Goal: Information Seeking & Learning: Learn about a topic

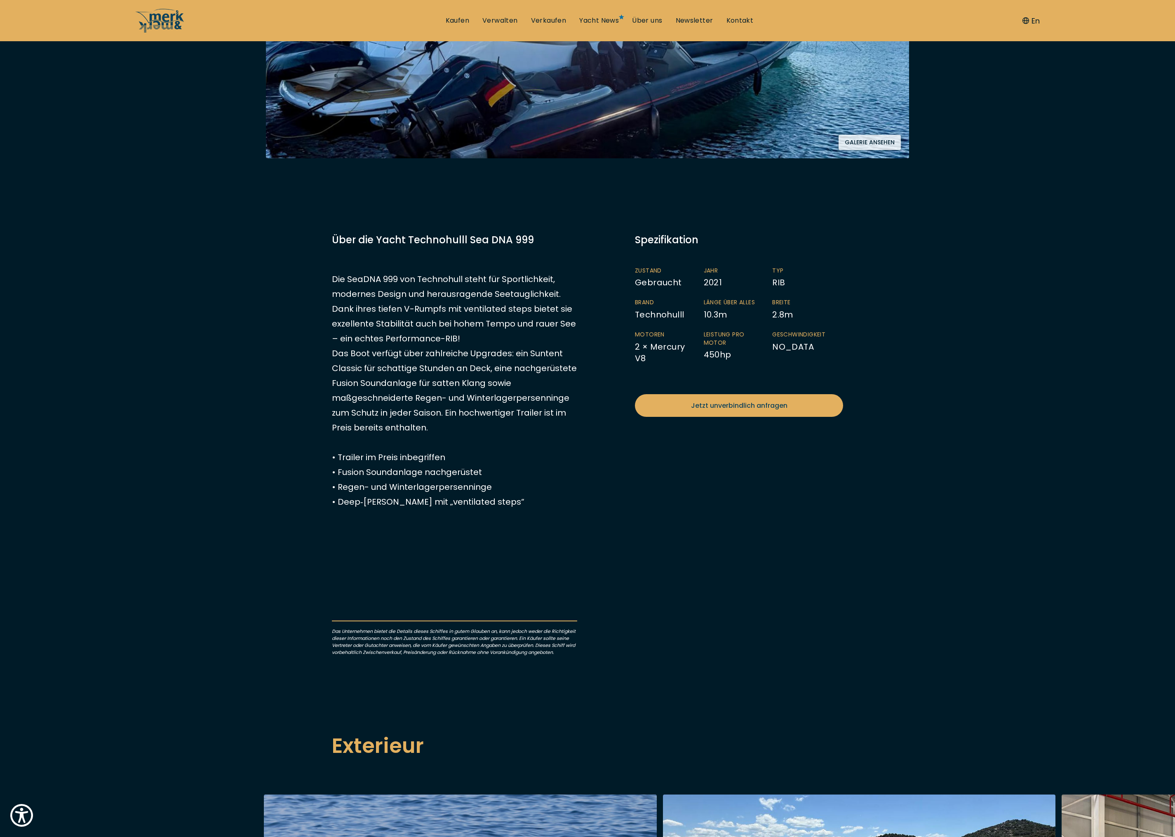
scroll to position [290, 0]
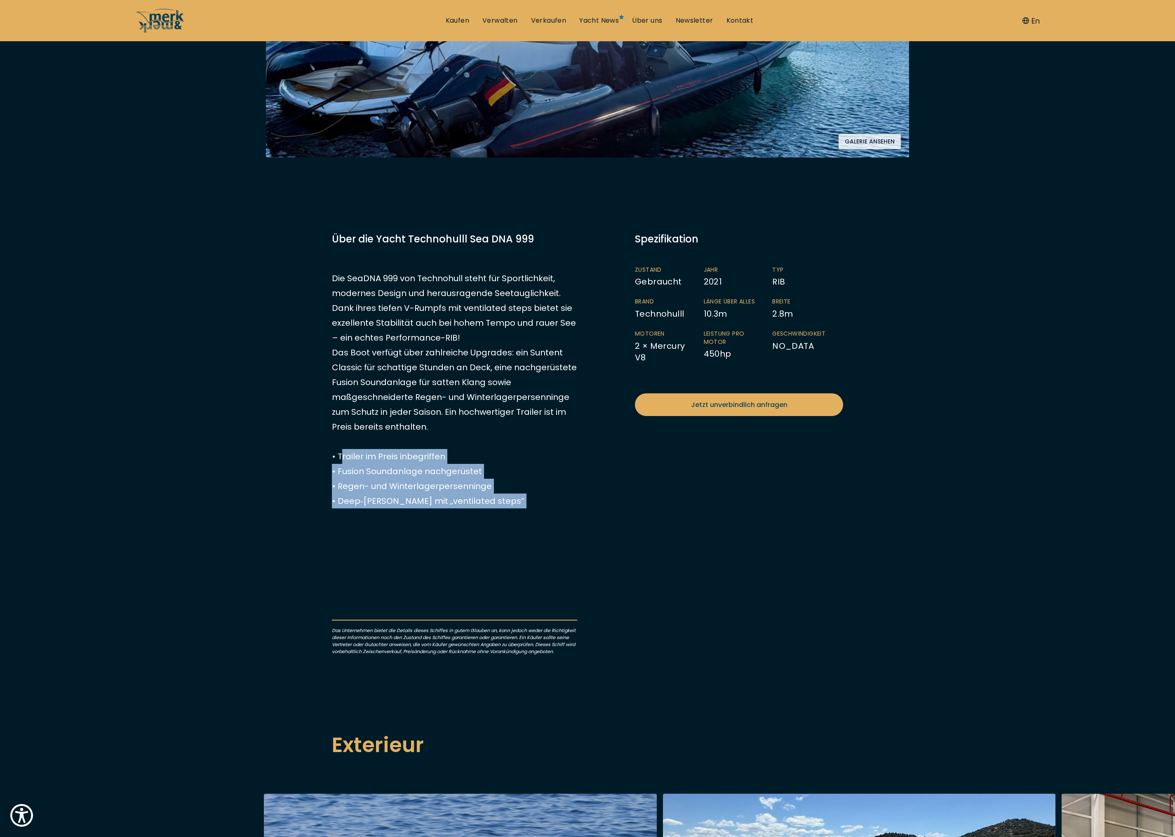
drag, startPoint x: 337, startPoint y: 452, endPoint x: 494, endPoint y: 510, distance: 167.9
click at [494, 510] on div "EUR 295.000 Senden Sie uns Ihre Anfrage Nicht versteuert Zustand Gebraucht Jahr…" at bounding box center [454, 443] width 245 height 423
drag, startPoint x: 500, startPoint y: 509, endPoint x: 307, endPoint y: 453, distance: 201.6
click at [307, 453] on div "Technohulll Sea DNA 999 10.3 m , 2021 EUR 295.000 Händler kontaktieren Technohu…" at bounding box center [587, 837] width 1175 height 2057
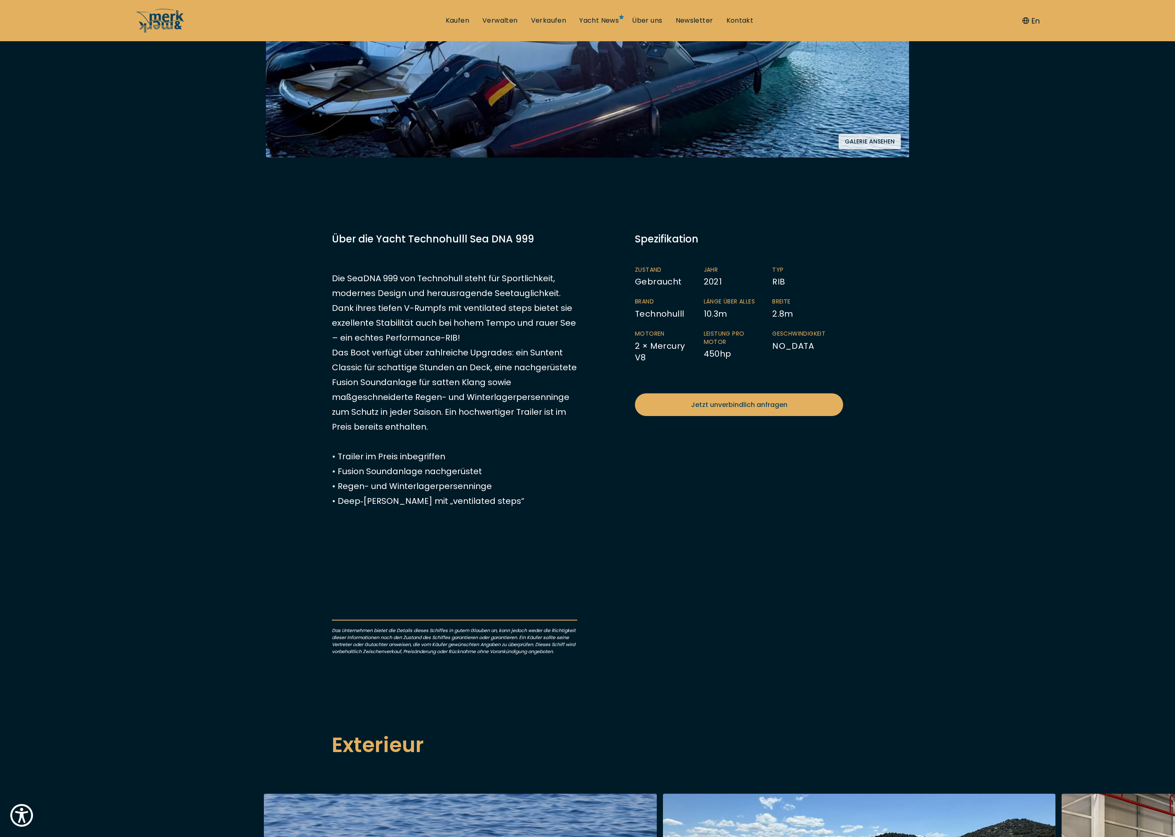
click at [617, 609] on div "EUR 295.000 Senden Sie uns Ihre Anfrage Nicht versteuert Zustand Gebraucht Jahr…" at bounding box center [588, 452] width 528 height 440
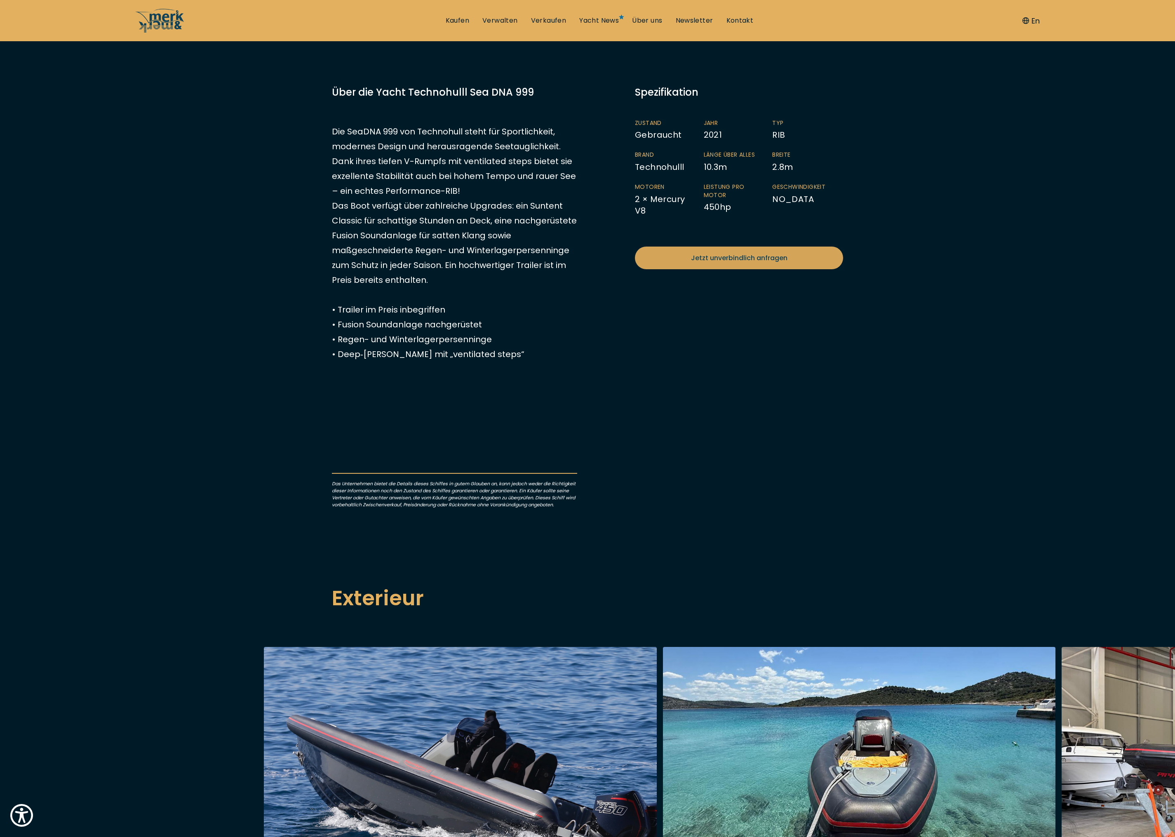
scroll to position [309, 0]
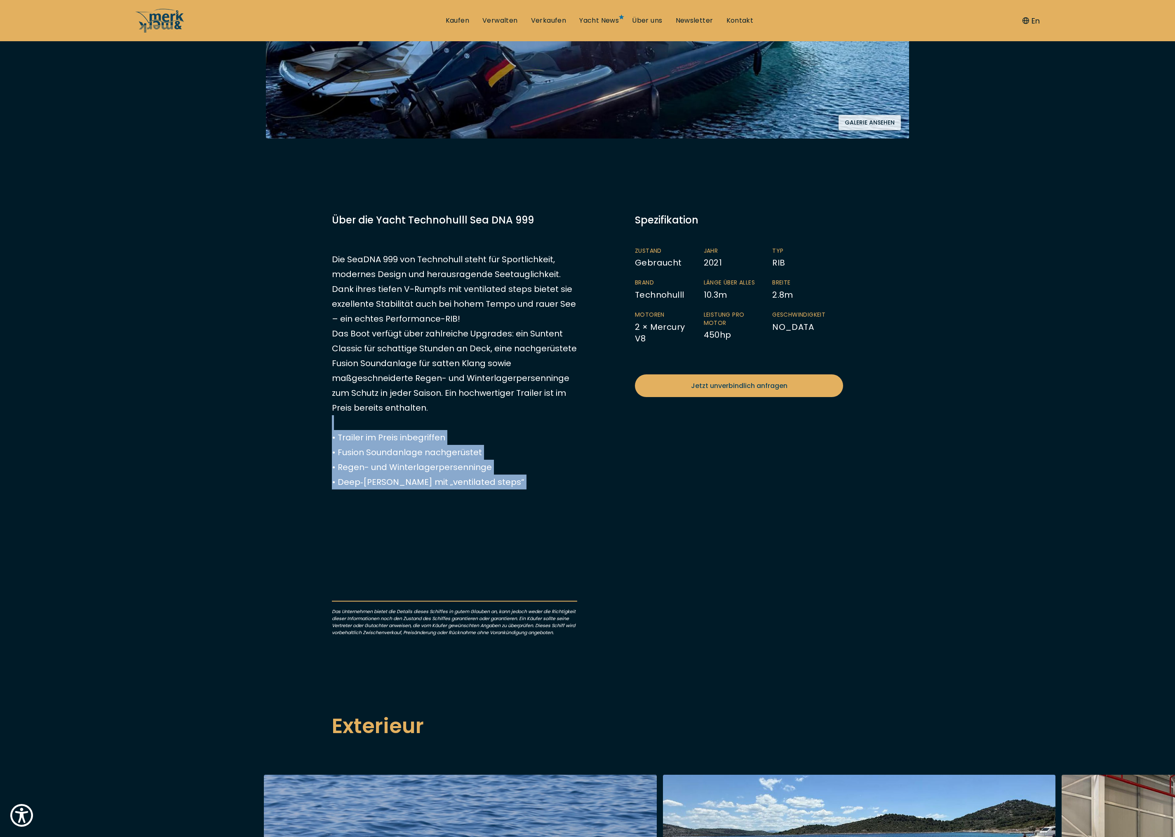
drag, startPoint x: 502, startPoint y: 491, endPoint x: 339, endPoint y: 422, distance: 177.0
click at [339, 422] on div "EUR 295.000 Senden Sie uns Ihre Anfrage Nicht versteuert Zustand Gebraucht Jahr…" at bounding box center [454, 424] width 245 height 423
click at [498, 473] on p "Die SeaDNA 999 von Technohull steht für Sportlichkeit, modernes Design und hera…" at bounding box center [454, 370] width 245 height 237
drag, startPoint x: 491, startPoint y: 485, endPoint x: 330, endPoint y: 435, distance: 168.8
click at [330, 435] on div "EUR 295.000 Senden Sie uns Ihre Anfrage Nicht versteuert Zustand Gebraucht Jahr…" at bounding box center [588, 433] width 528 height 440
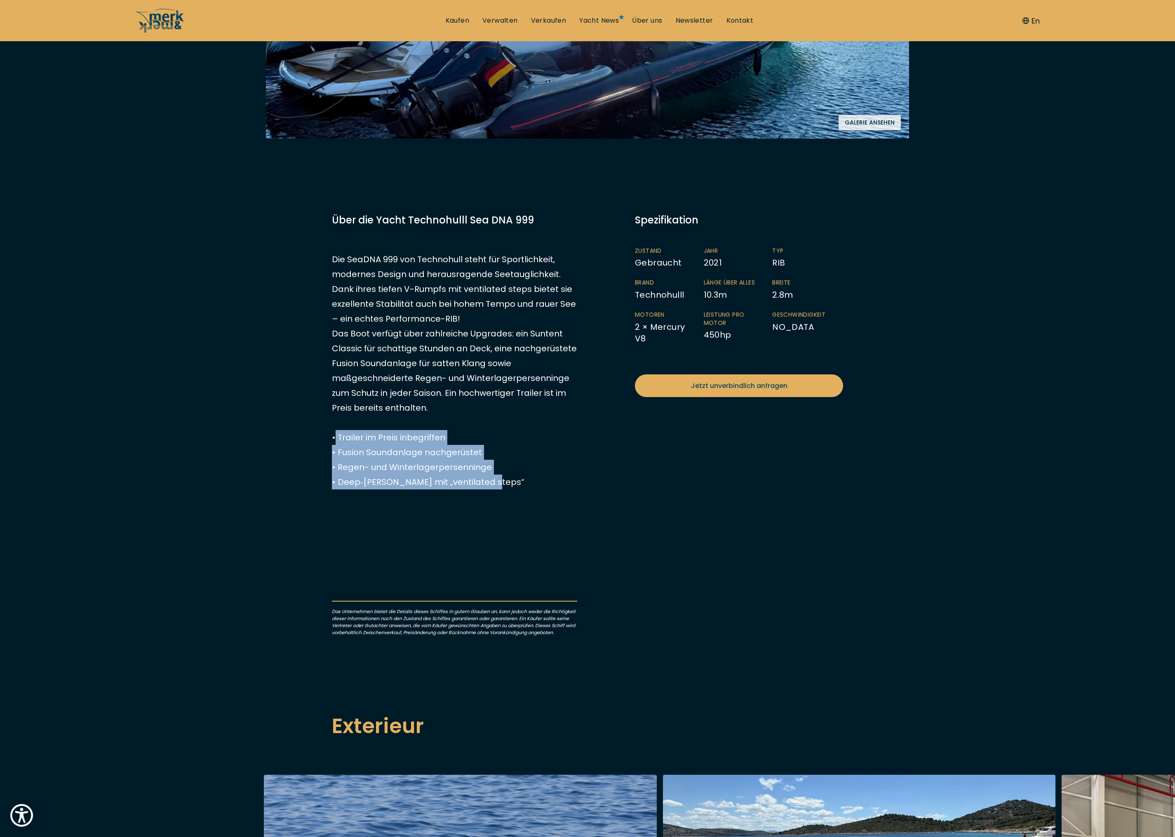
copy p "• Trailer im Preis inbegriffen • Fusion Soundanlage nachgerüstet • Regen- und W…"
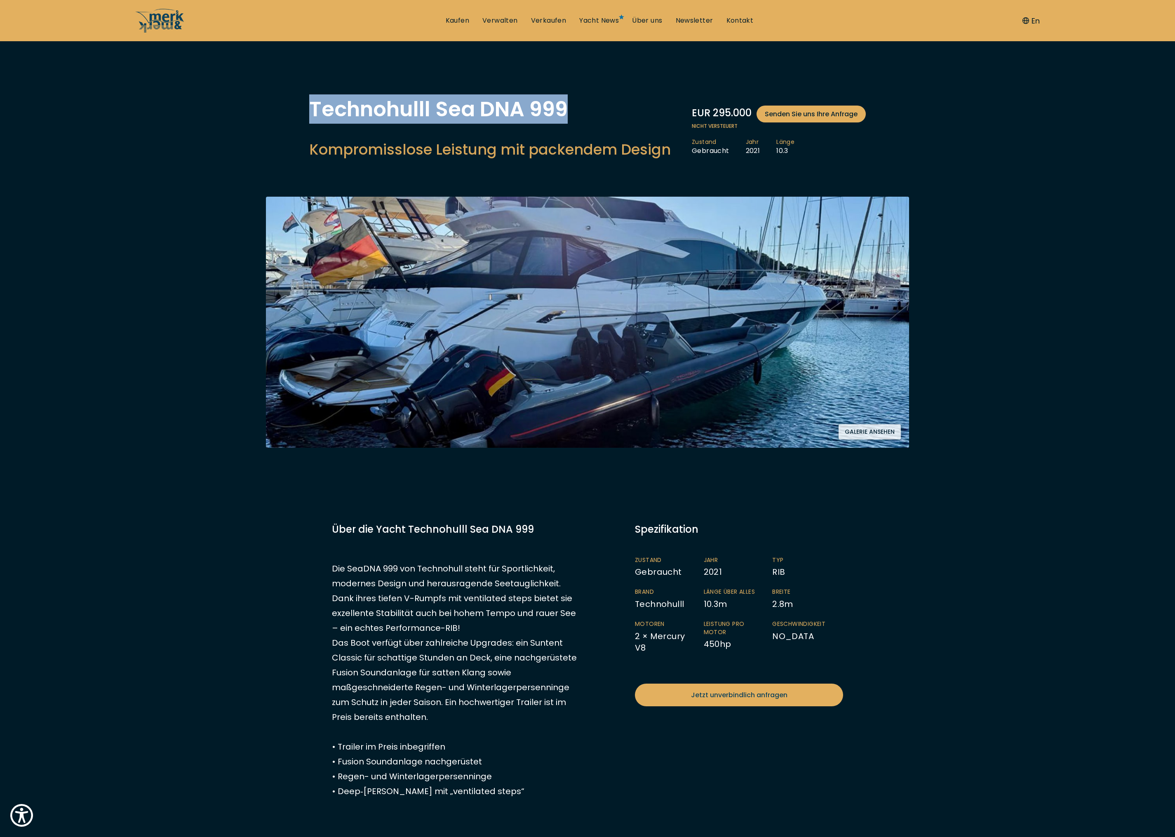
drag, startPoint x: 574, startPoint y: 112, endPoint x: 315, endPoint y: 96, distance: 260.2
click at [315, 99] on h1 "Technohulll Sea DNA 999" at bounding box center [490, 109] width 362 height 21
copy h1 "Technohulll Sea DNA 999"
